Goal: Task Accomplishment & Management: Manage account settings

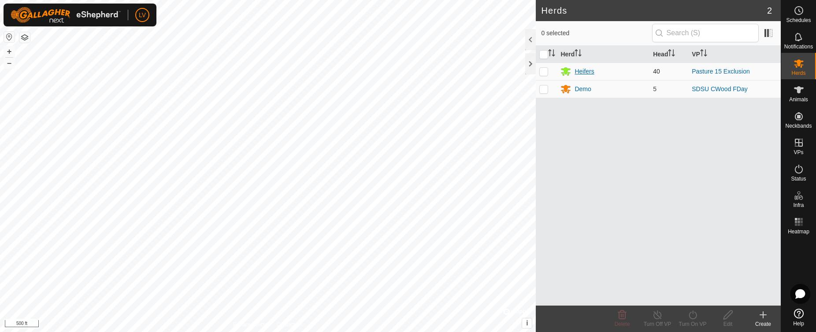
click at [591, 73] on div "Heifers" at bounding box center [584, 71] width 19 height 9
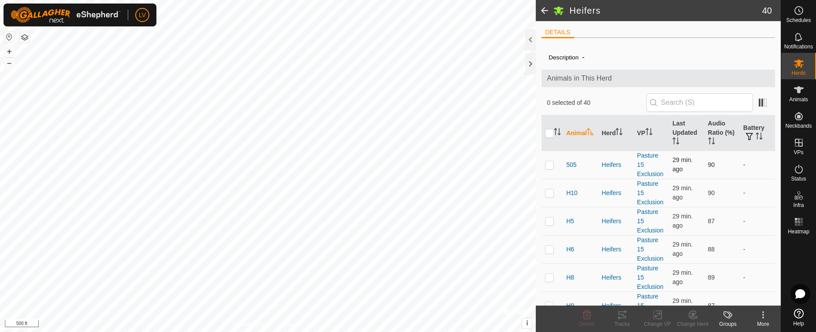
click at [549, 170] on td at bounding box center [551, 165] width 21 height 28
checkbox input "true"
click at [550, 194] on p-checkbox at bounding box center [549, 192] width 9 height 7
checkbox input "true"
click at [549, 219] on p-checkbox at bounding box center [549, 221] width 9 height 7
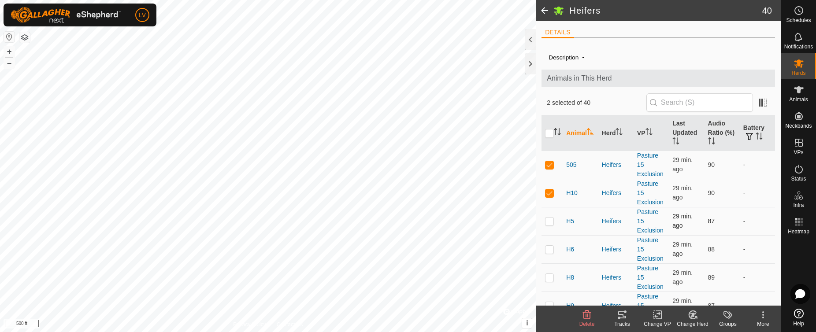
checkbox input "true"
click at [549, 248] on p-checkbox at bounding box center [549, 249] width 9 height 7
checkbox input "true"
click at [550, 276] on p-checkbox at bounding box center [549, 277] width 9 height 7
checkbox input "true"
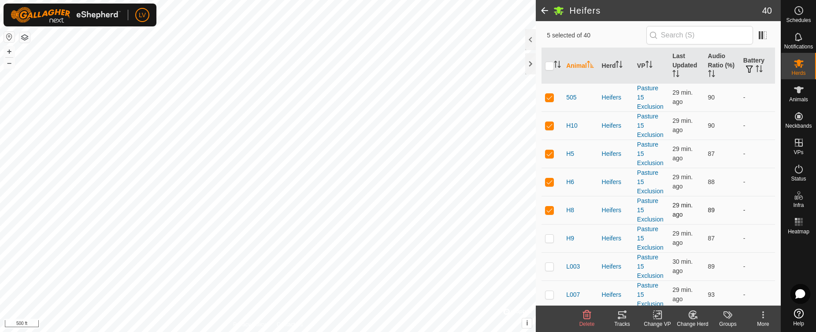
scroll to position [176, 0]
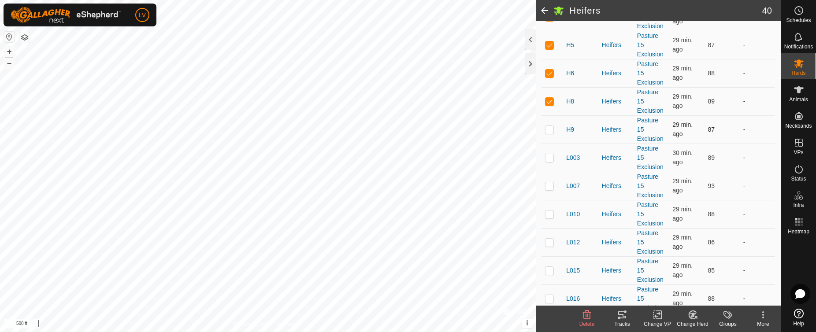
click at [552, 129] on p-checkbox at bounding box center [549, 129] width 9 height 7
checkbox input "true"
click at [549, 155] on p-checkbox at bounding box center [549, 157] width 9 height 7
checkbox input "true"
click at [553, 189] on p-checkbox at bounding box center [549, 185] width 9 height 7
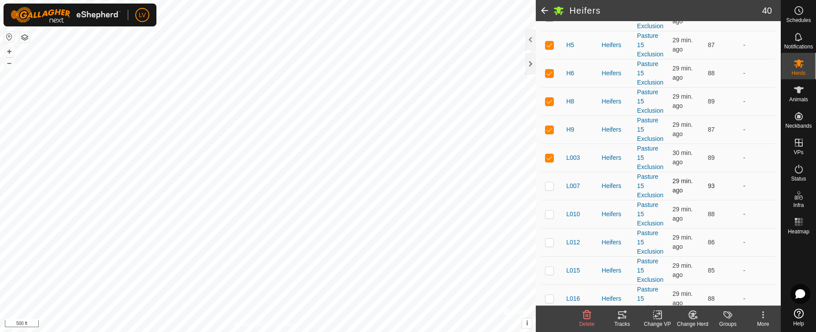
checkbox input "true"
click at [550, 212] on p-checkbox at bounding box center [549, 214] width 9 height 7
checkbox input "true"
click at [548, 241] on p-checkbox at bounding box center [549, 242] width 9 height 7
checkbox input "true"
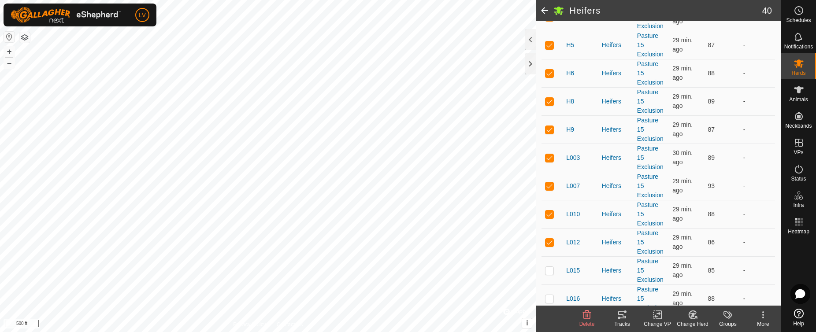
click at [619, 313] on icon at bounding box center [622, 314] width 8 height 7
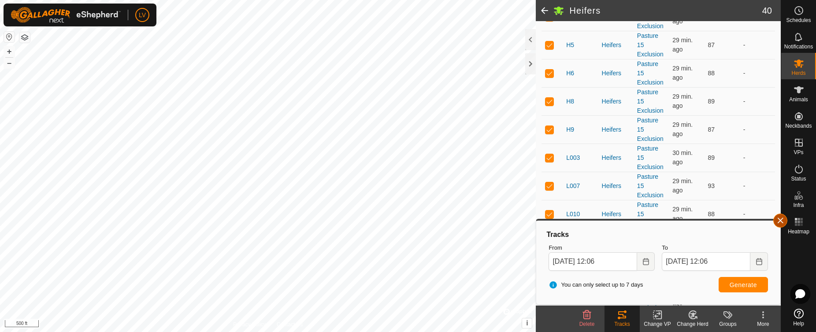
click at [781, 222] on button "button" at bounding box center [780, 221] width 14 height 14
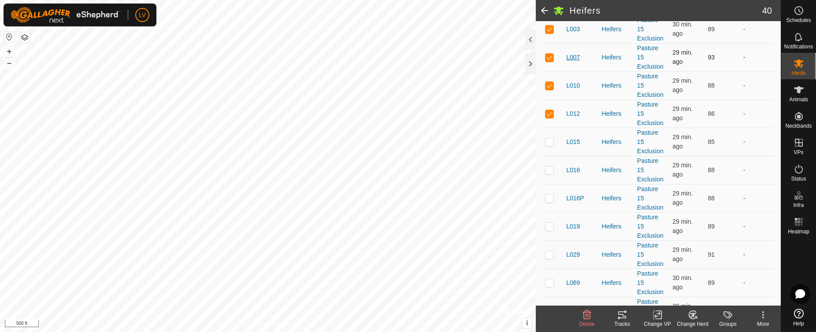
scroll to position [308, 0]
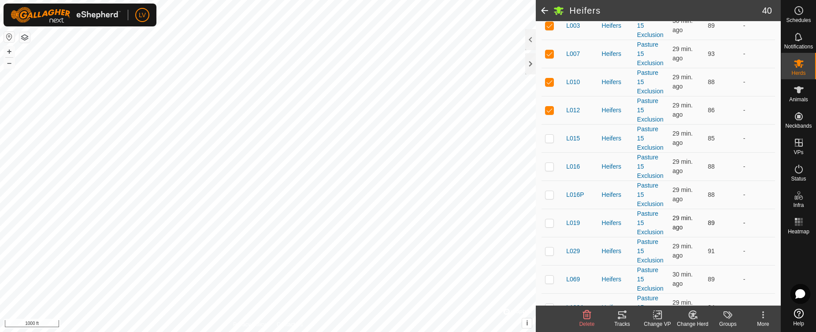
click at [547, 224] on p-checkbox at bounding box center [549, 222] width 9 height 7
checkbox input "true"
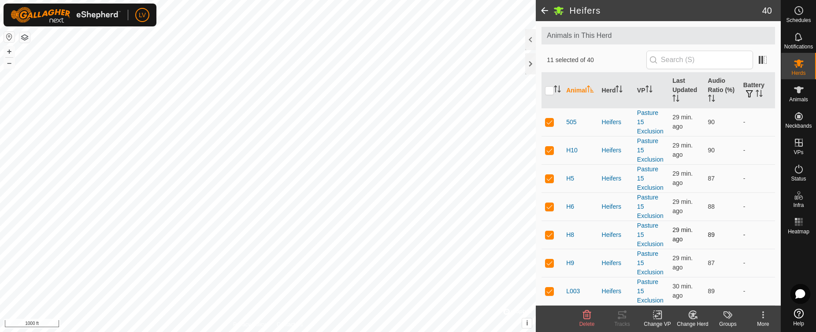
scroll to position [0, 0]
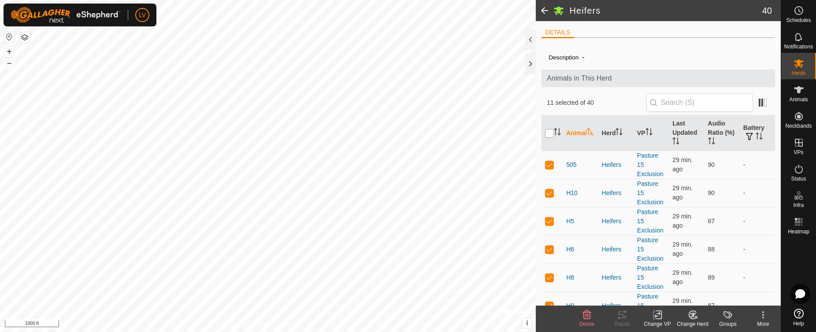
click at [549, 137] on input "checkbox" at bounding box center [549, 133] width 9 height 9
checkbox input "true"
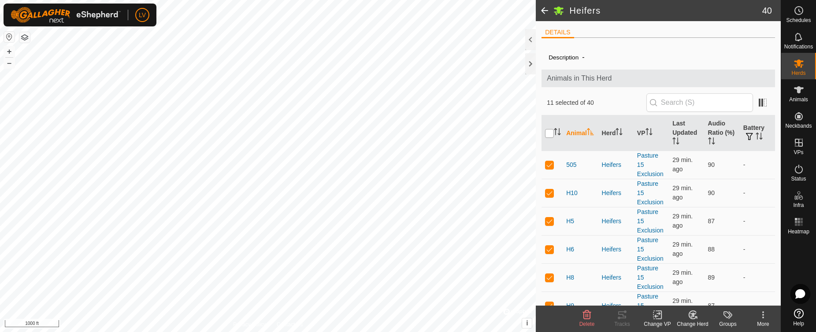
checkbox input "true"
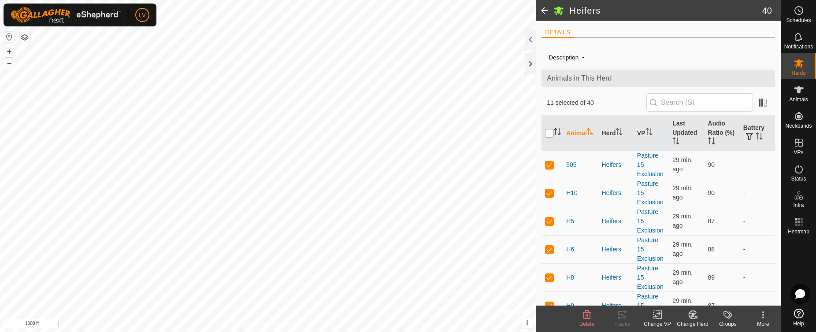
checkbox input "true"
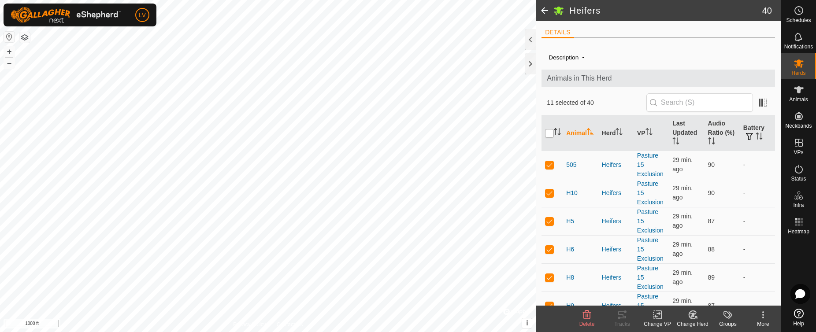
checkbox input "true"
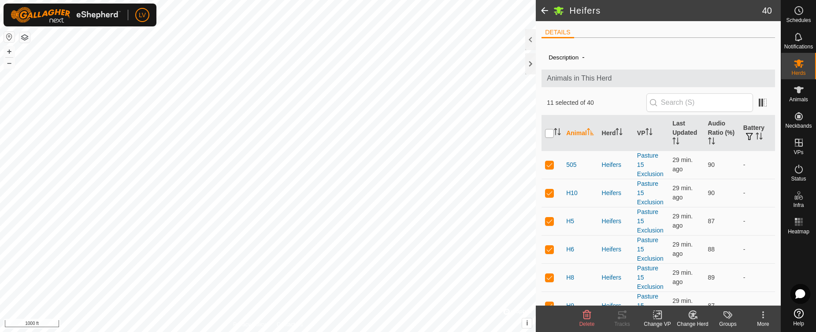
checkbox input "true"
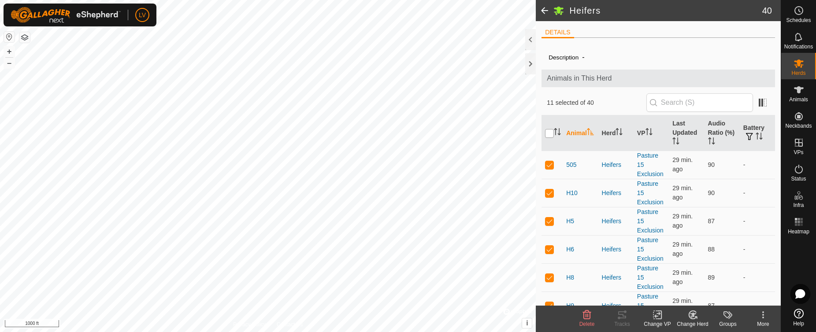
checkbox input "true"
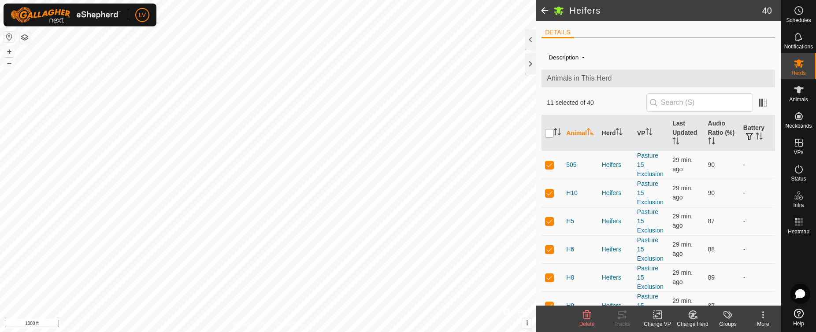
checkbox input "true"
click at [549, 137] on input "checkbox" at bounding box center [549, 133] width 9 height 9
checkbox input "false"
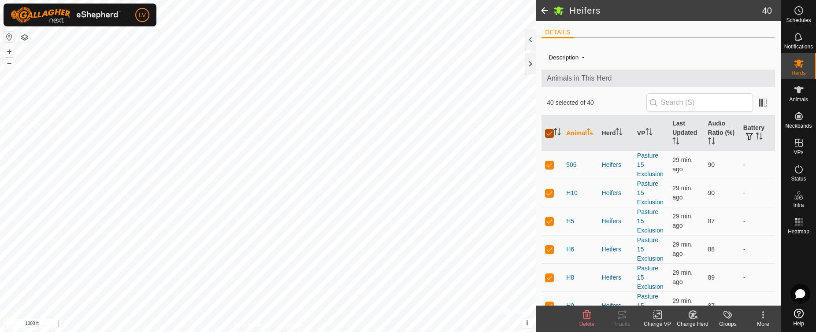
checkbox input "false"
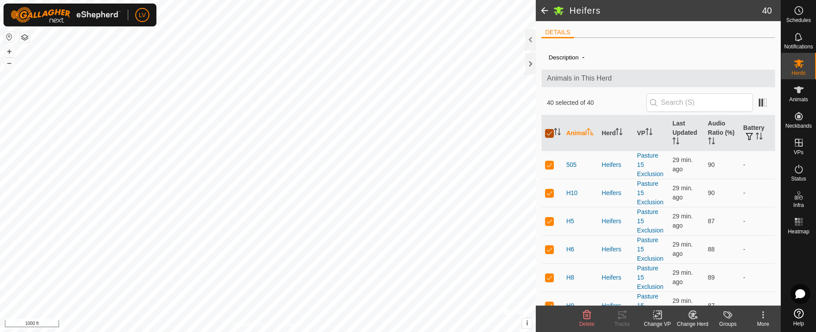
checkbox input "false"
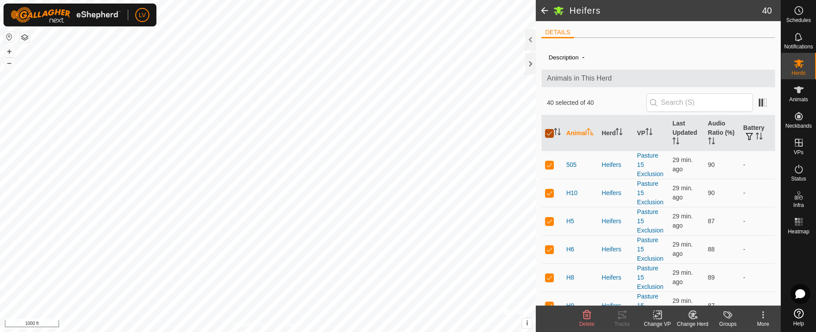
checkbox input "false"
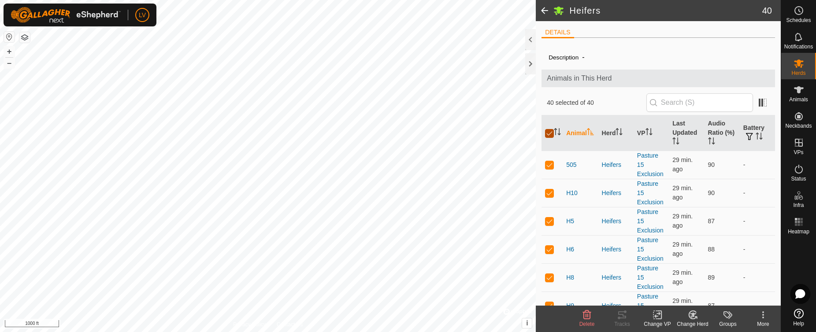
checkbox input "false"
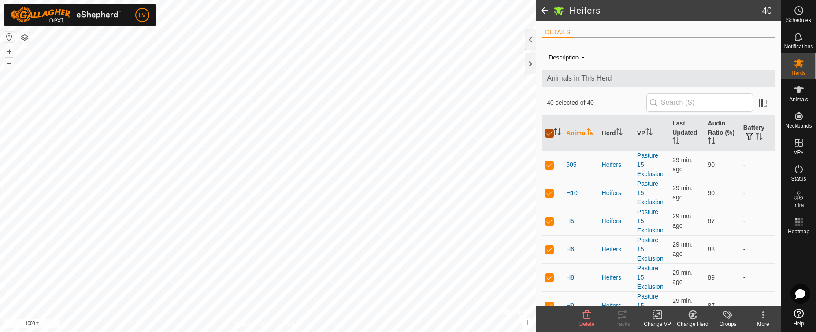
checkbox input "false"
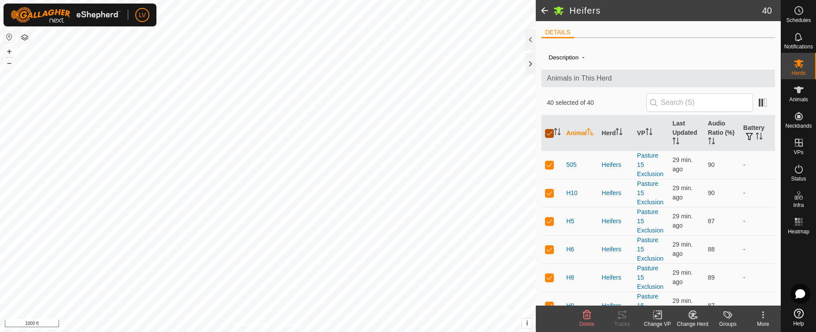
checkbox input "false"
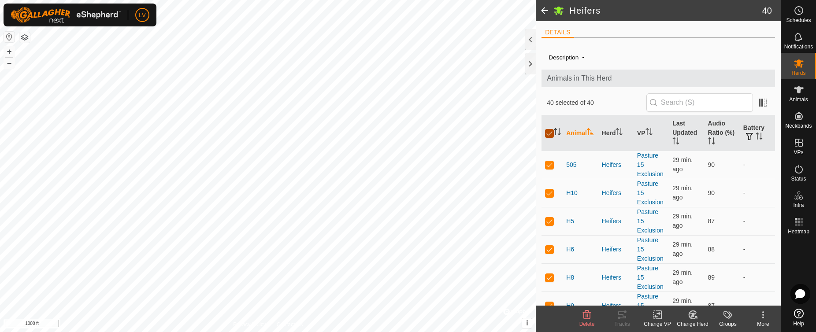
checkbox input "false"
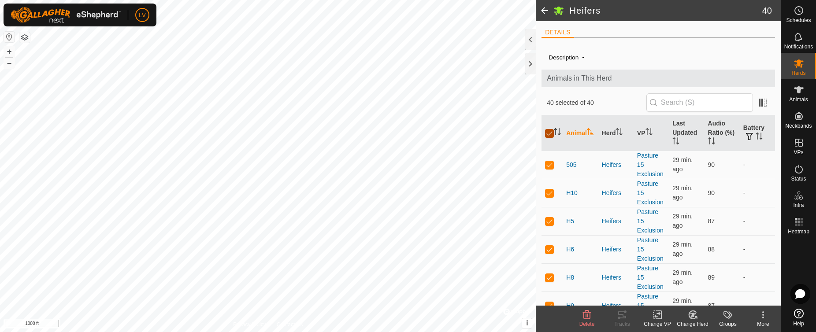
checkbox input "false"
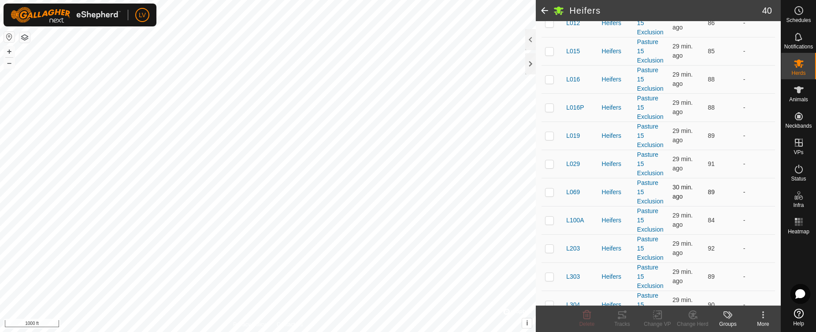
scroll to position [397, 0]
click at [547, 189] on p-checkbox at bounding box center [549, 191] width 9 height 7
checkbox input "true"
click at [548, 165] on p-checkbox at bounding box center [549, 162] width 9 height 7
checkbox input "true"
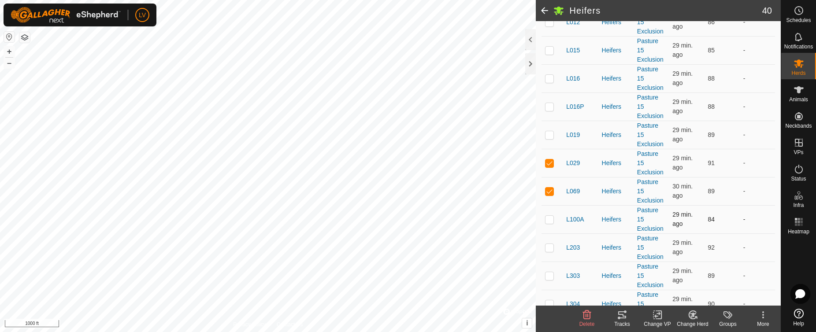
click at [549, 215] on td at bounding box center [551, 219] width 21 height 28
checkbox input "true"
click at [547, 245] on p-checkbox at bounding box center [549, 247] width 9 height 7
checkbox input "true"
click at [553, 274] on p-checkbox at bounding box center [549, 275] width 9 height 7
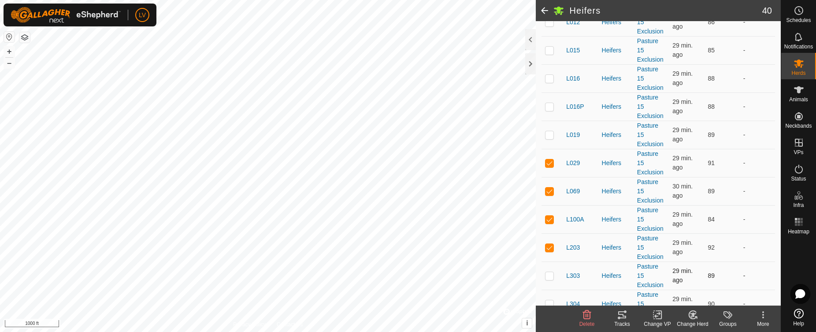
checkbox input "true"
click at [553, 302] on p-checkbox at bounding box center [549, 303] width 9 height 7
checkbox input "true"
click at [619, 311] on icon at bounding box center [622, 315] width 11 height 11
